Goal: Communication & Community: Answer question/provide support

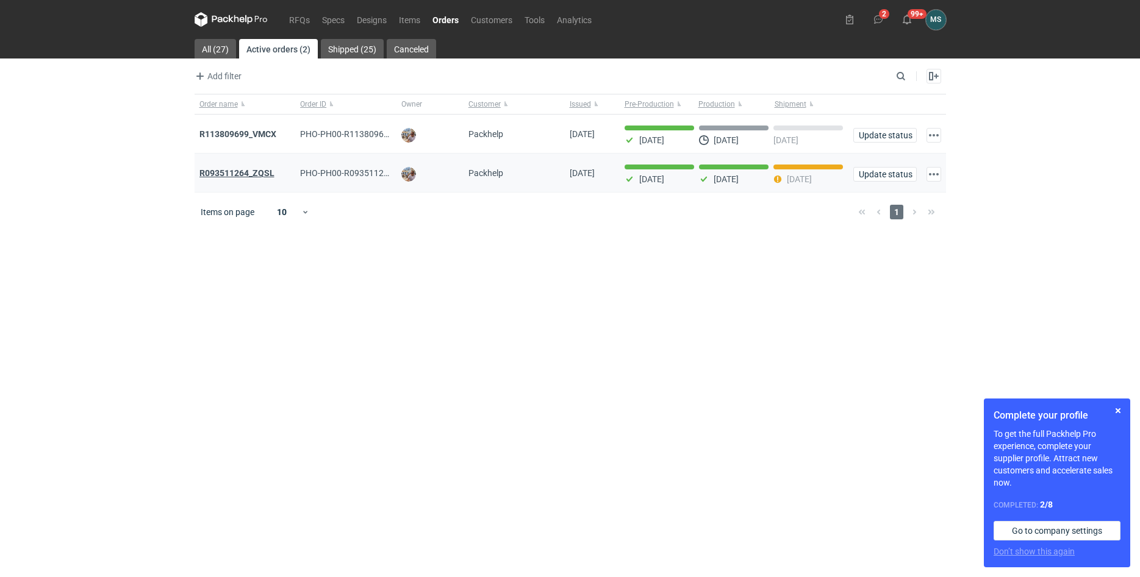
click at [223, 174] on strong "R093511264_ZQSL" at bounding box center [236, 173] width 75 height 10
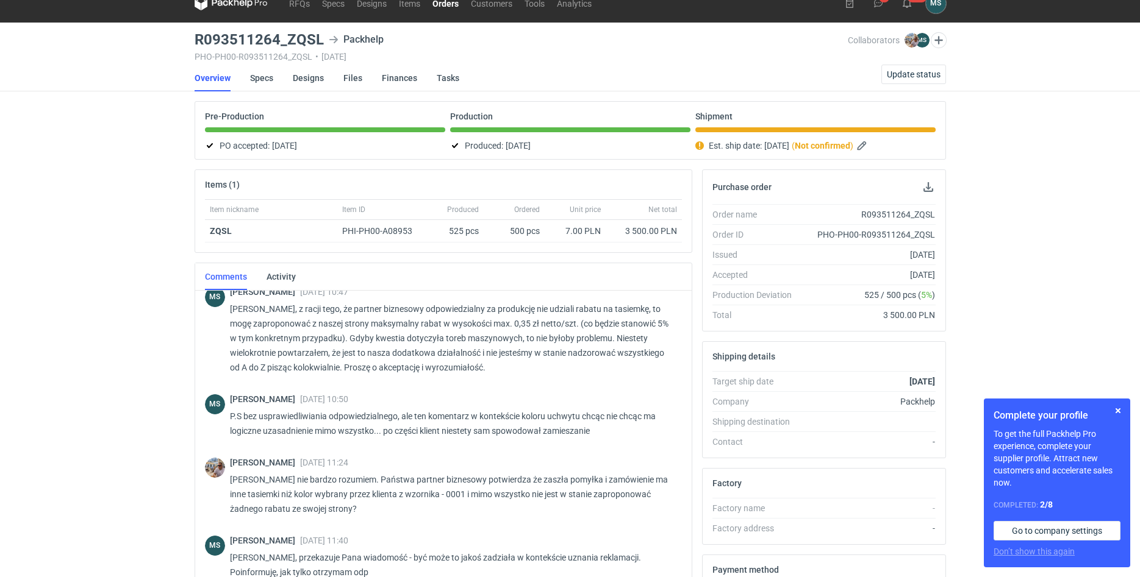
scroll to position [206, 0]
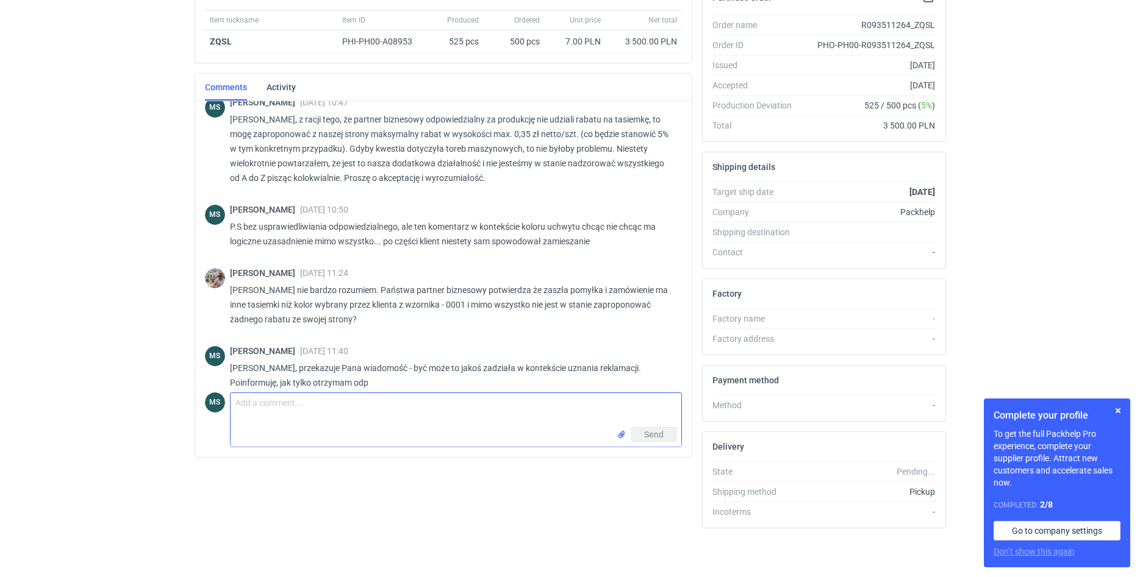
click at [341, 413] on textarea "Comment message" at bounding box center [455, 410] width 451 height 34
click at [474, 406] on textarea "[PERSON_NAME], po mojej ingerencji udało się ustalić dodatkowe 0,10 zł netto/sz…" at bounding box center [455, 410] width 451 height 34
click at [574, 410] on textarea "[PERSON_NAME], po mojej ingerencji udało się ustalić dodatkowe -0,10 zł netto/s…" at bounding box center [455, 410] width 451 height 34
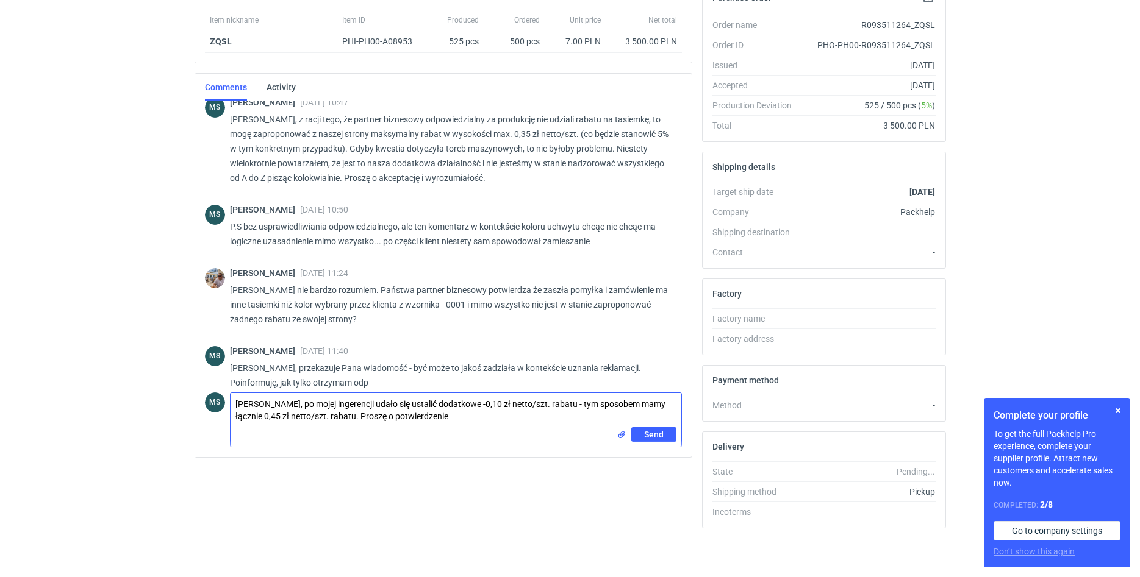
click at [566, 409] on textarea "[PERSON_NAME], po mojej ingerencji udało się ustalić dodatkowe -0,10 zł netto/s…" at bounding box center [455, 410] width 451 height 34
drag, startPoint x: 284, startPoint y: 416, endPoint x: 579, endPoint y: 401, distance: 295.6
click at [579, 401] on textarea "[PERSON_NAME], po mojej ingerencji udało się ustalić dodatkowe -0,10 zł netto/s…" at bounding box center [455, 410] width 451 height 34
click at [362, 407] on textarea "[PERSON_NAME], po mojej ingerencji udało się ustalić dodatkowe -0,10 zł netto/s…" at bounding box center [455, 410] width 451 height 34
click at [366, 404] on textarea "[PERSON_NAME], po mojej ingerencji udało się ustalić dodatkowe -0,10 zł netto/s…" at bounding box center [455, 410] width 451 height 34
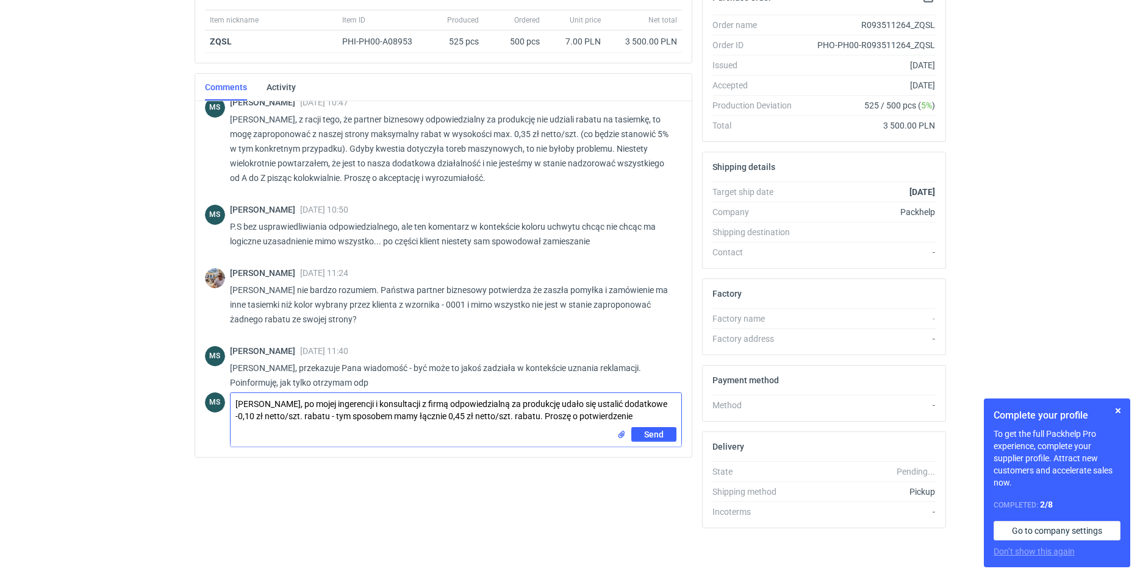
type textarea "[PERSON_NAME], po mojej ingerencji i konsultacji z firmą odpowiedzialną za prod…"
click at [654, 438] on span "Send" at bounding box center [654, 435] width 20 height 9
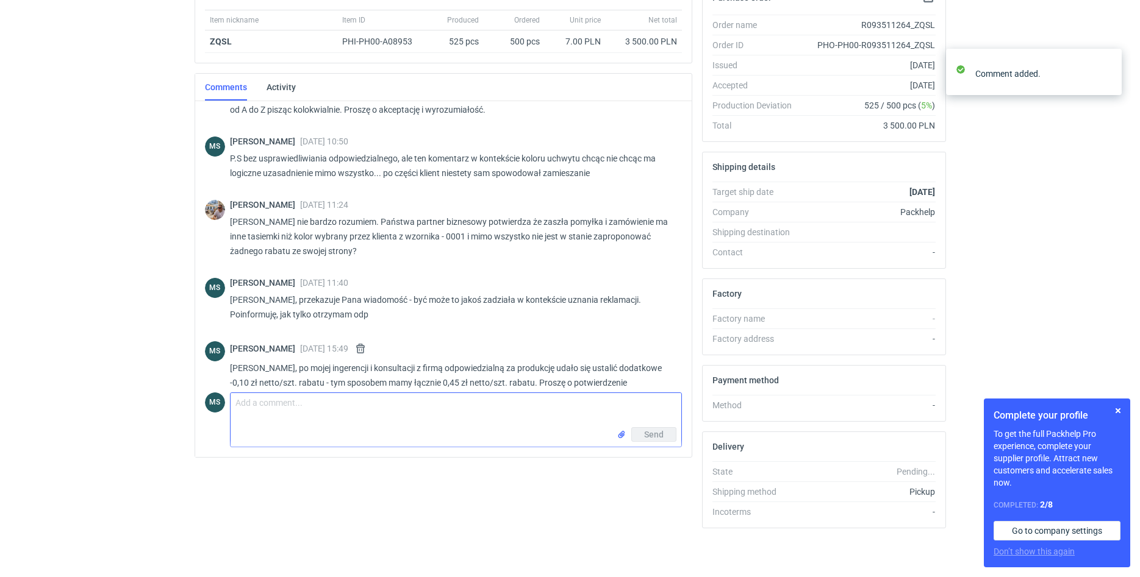
scroll to position [0, 0]
